Goal: Find specific page/section: Find specific page/section

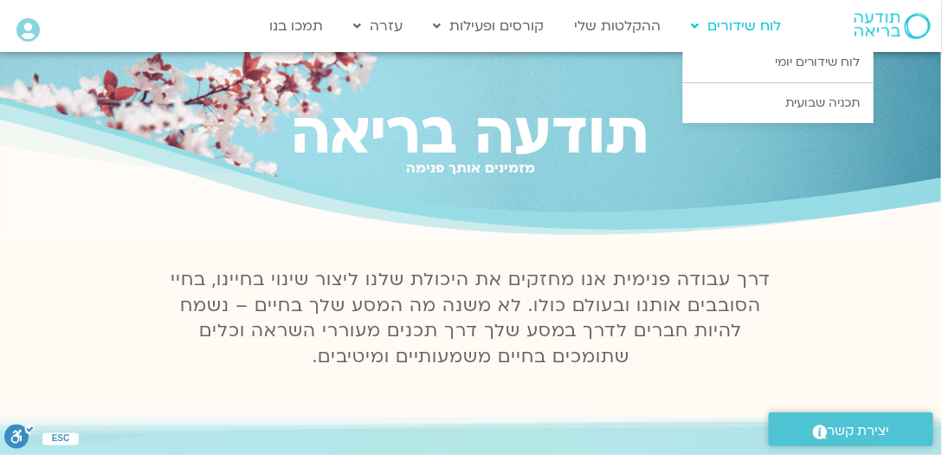
click at [749, 22] on link "לוח שידורים" at bounding box center [736, 26] width 107 height 33
click at [812, 59] on link "לוח שידורים יומי" at bounding box center [778, 62] width 191 height 40
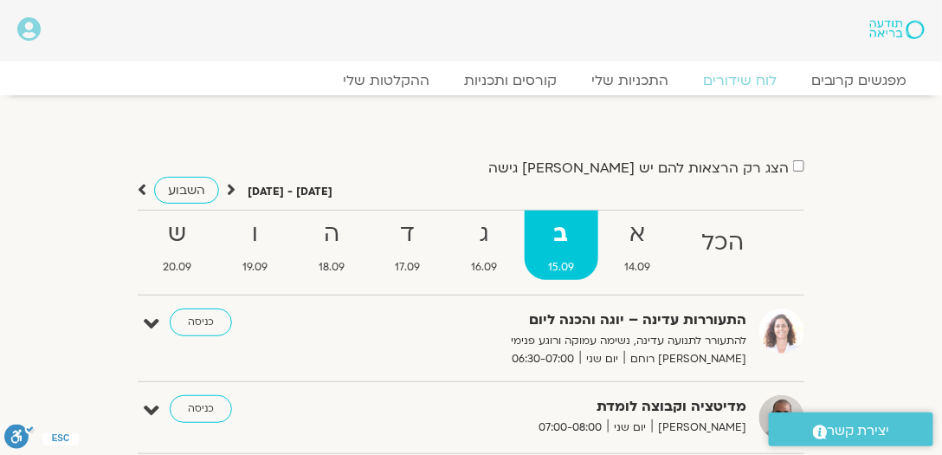
click at [26, 25] on icon at bounding box center [28, 29] width 23 height 24
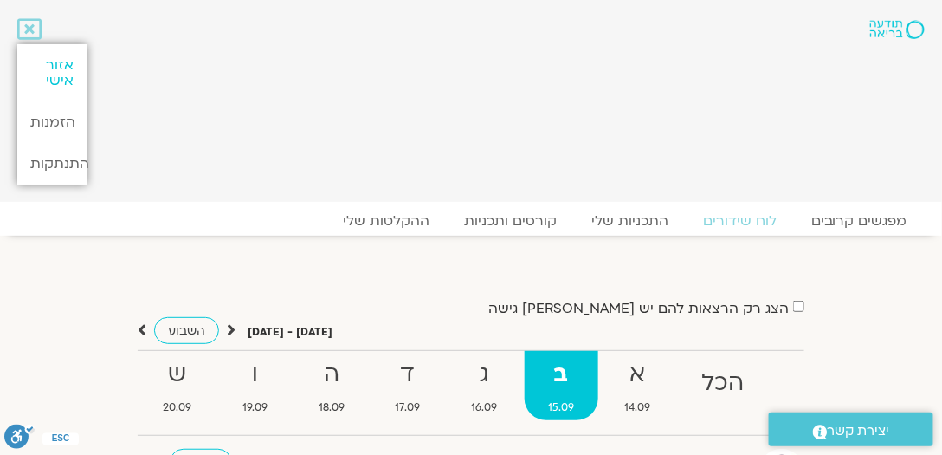
click at [57, 74] on link "אזור אישי" at bounding box center [51, 72] width 69 height 57
